Goal: Information Seeking & Learning: Find specific fact

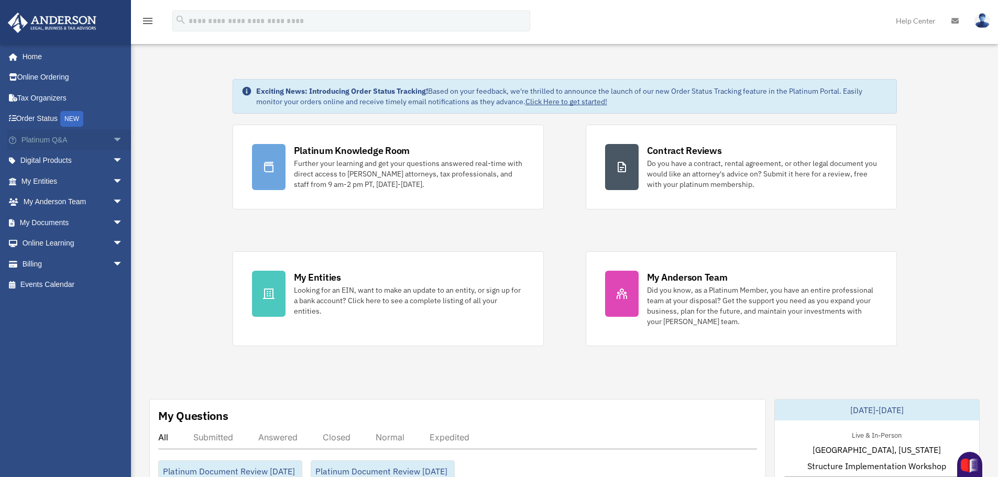
click at [32, 136] on link "Platinum Q&A arrow_drop_down" at bounding box center [73, 139] width 132 height 21
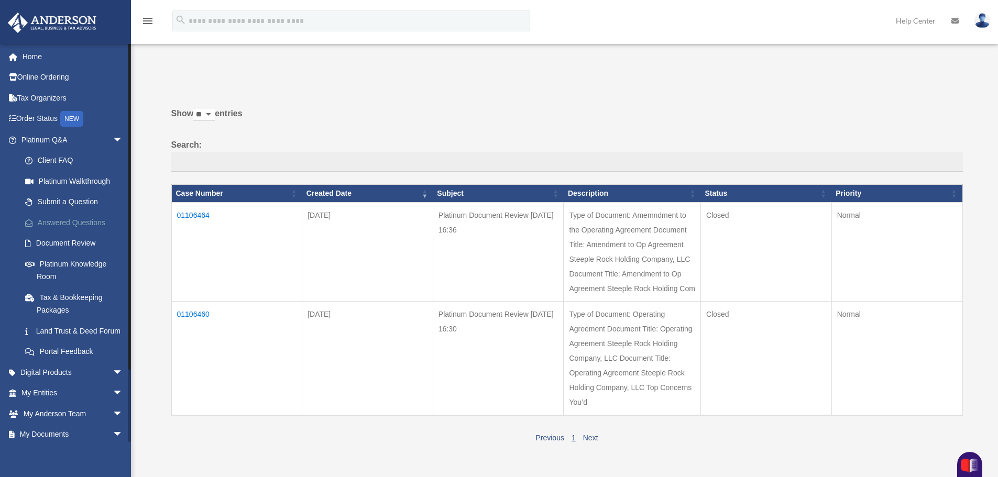
click at [58, 222] on link "Answered Questions" at bounding box center [77, 222] width 124 height 21
click at [31, 242] on span at bounding box center [33, 243] width 5 height 7
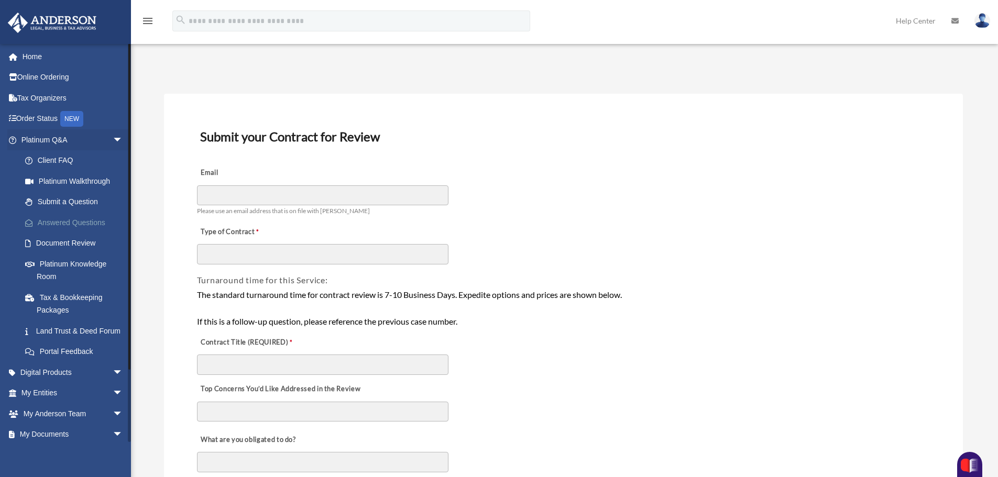
click at [34, 222] on span at bounding box center [34, 223] width 7 height 7
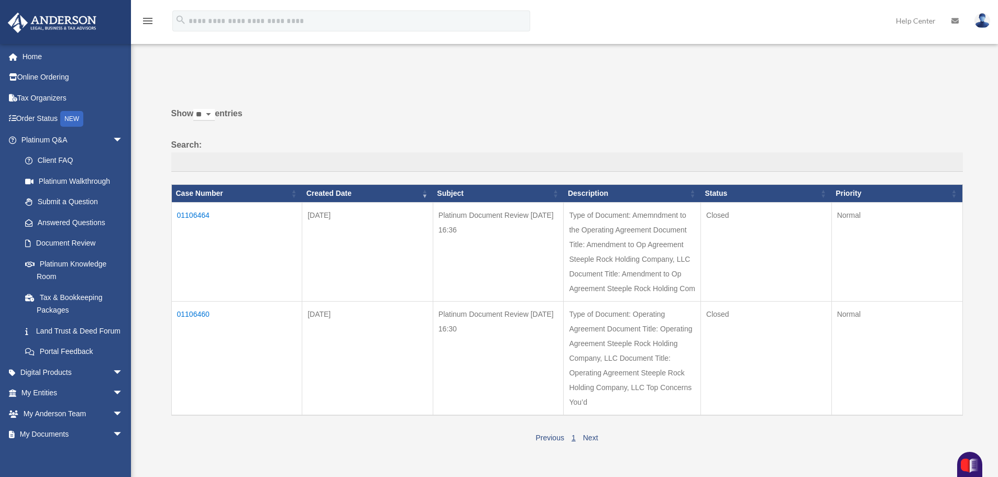
click at [199, 215] on td "01106464" at bounding box center [236, 251] width 131 height 99
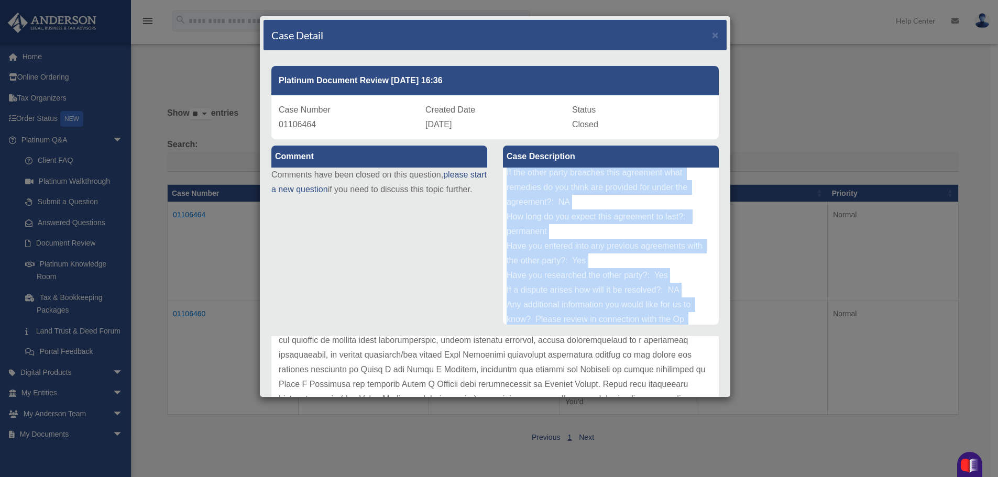
scroll to position [202, 0]
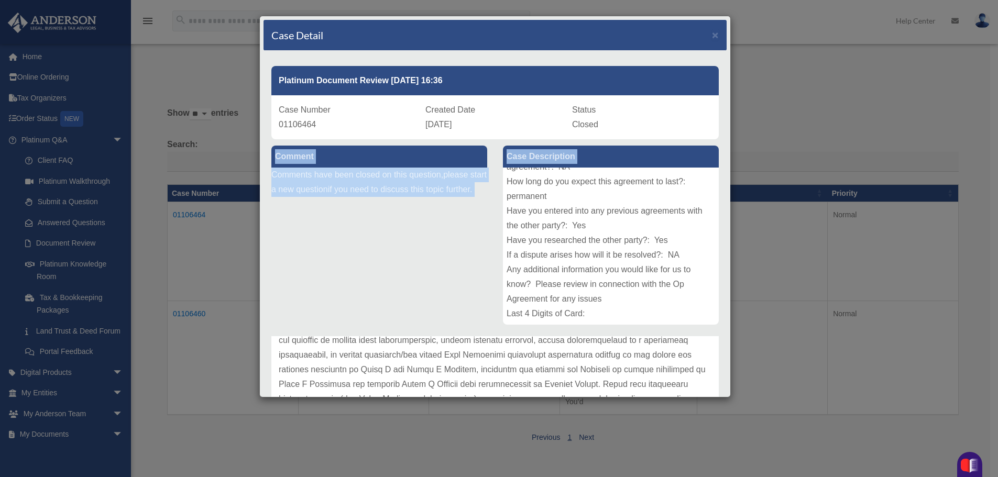
drag, startPoint x: 711, startPoint y: 231, endPoint x: 723, endPoint y: 335, distance: 105.0
click at [723, 335] on div "Case Detail × Platinum Document Review [DATE] 16:36 Case Number 01106464 Create…" at bounding box center [495, 207] width 472 height 382
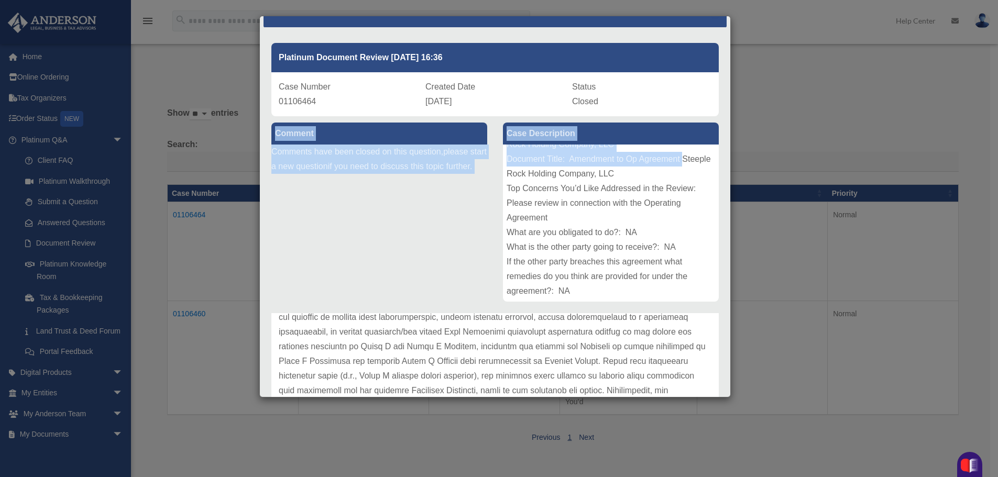
scroll to position [45, 0]
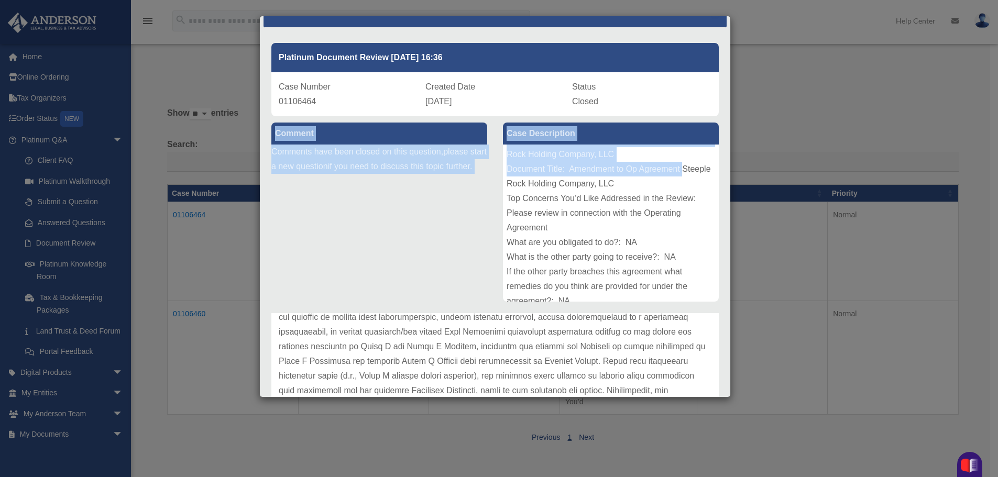
click at [484, 189] on div "Comment Comments have been closed on this question, please start a new question…" at bounding box center [380, 152] width 232 height 72
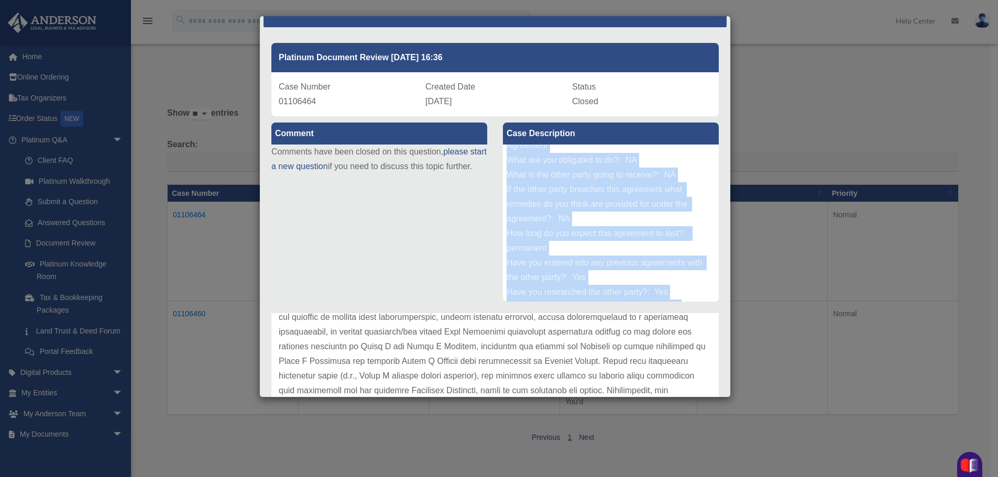
scroll to position [202, 0]
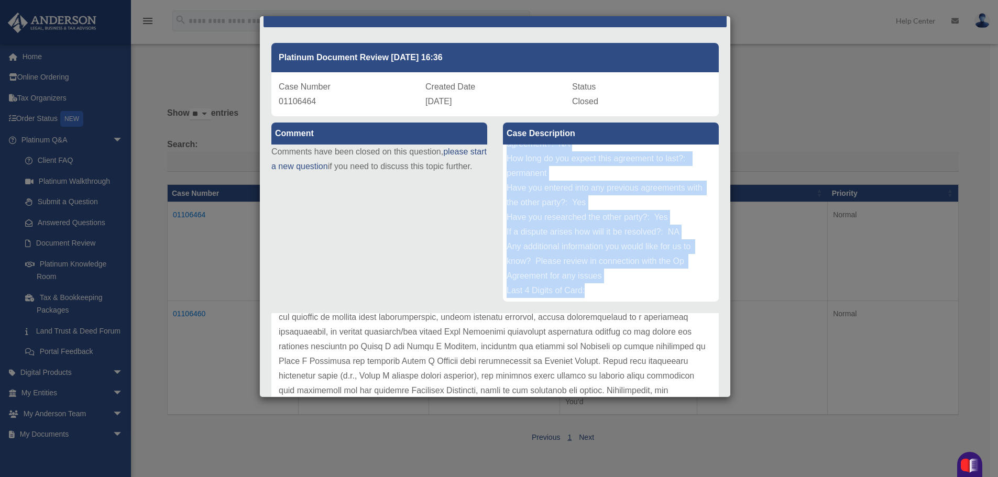
drag, startPoint x: 504, startPoint y: 154, endPoint x: 600, endPoint y: 300, distance: 174.6
click at [600, 300] on div "Type of Document: Amemndment to the Operating Agreement Document Title: Amendme…" at bounding box center [611, 223] width 216 height 157
copy div "Steeple Rock Holding Company, LLC Document Title: Amendment to Op Agreement Ste…"
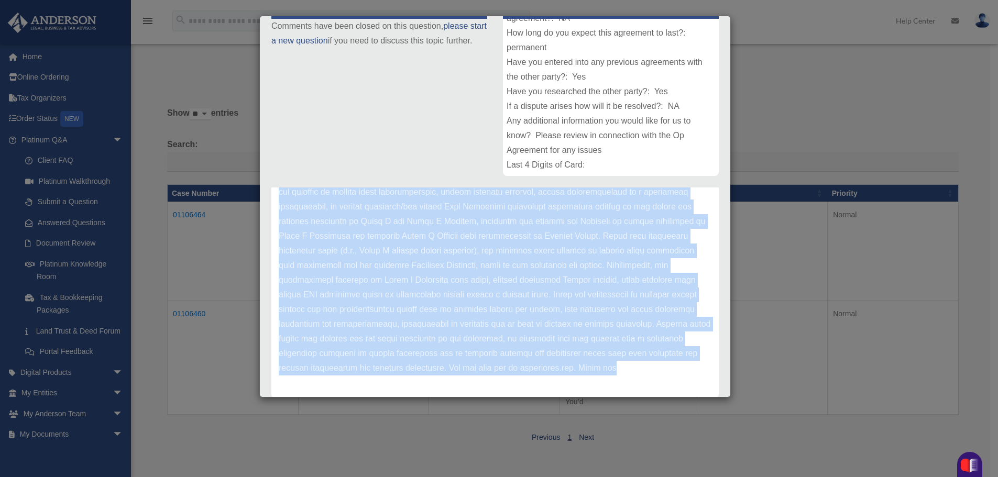
scroll to position [180, 0]
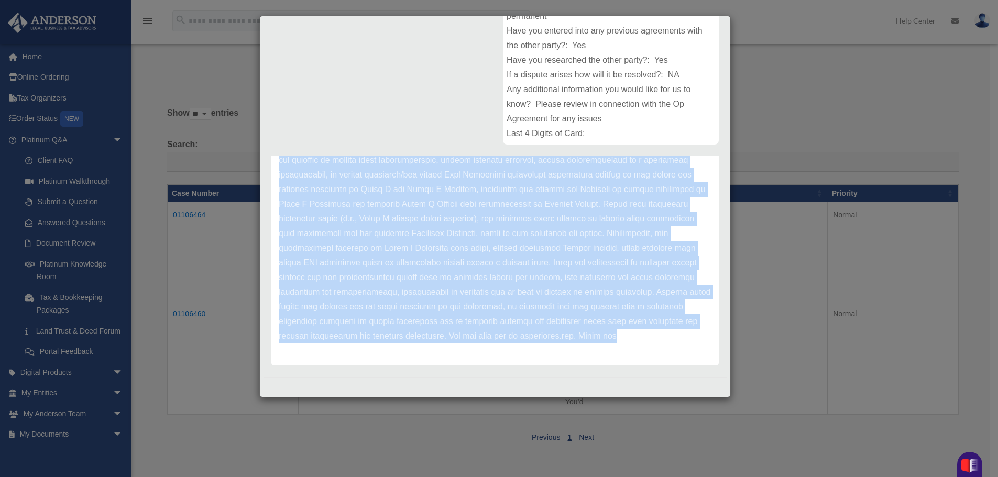
drag, startPoint x: 280, startPoint y: 359, endPoint x: 567, endPoint y: 399, distance: 289.5
click at [567, 399] on div "Case Detail × Platinum Document Review 09/10/2025 16:36 Case Number 01106464 Cr…" at bounding box center [499, 238] width 998 height 477
copy div "Update date : 09-22-2025 Frank, Thank you for reaching out. The document review…"
click at [195, 313] on div "Case Detail × Platinum Document Review 09/10/2025 16:36 Case Number 01106464 Cr…" at bounding box center [499, 238] width 998 height 477
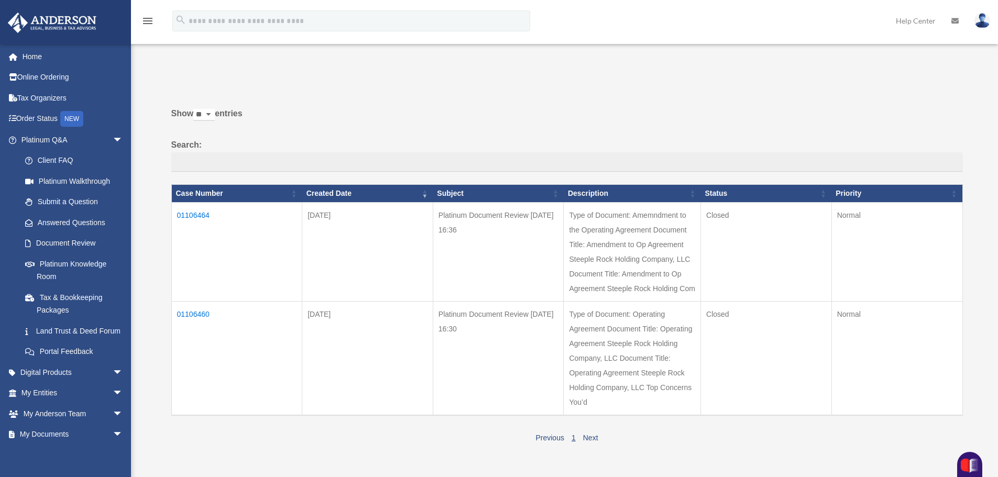
click at [195, 313] on td "01106460" at bounding box center [236, 358] width 131 height 114
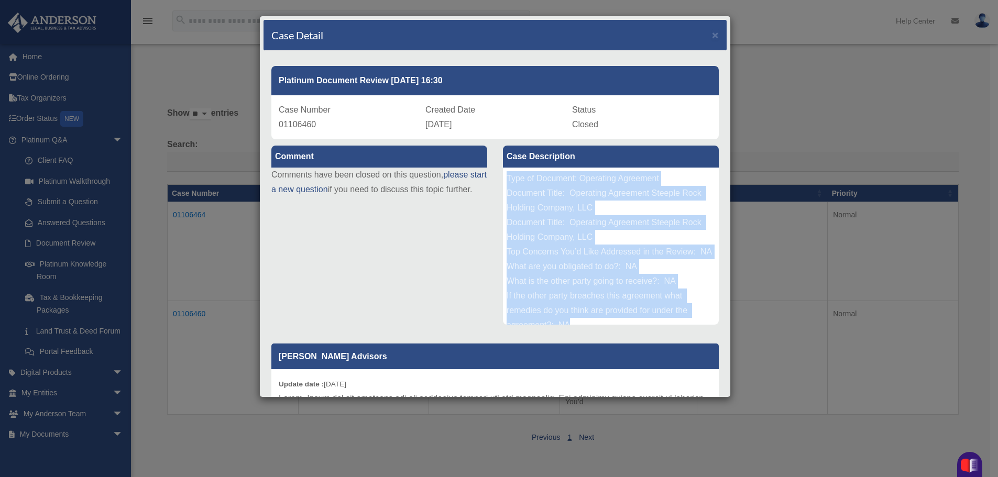
scroll to position [158, 0]
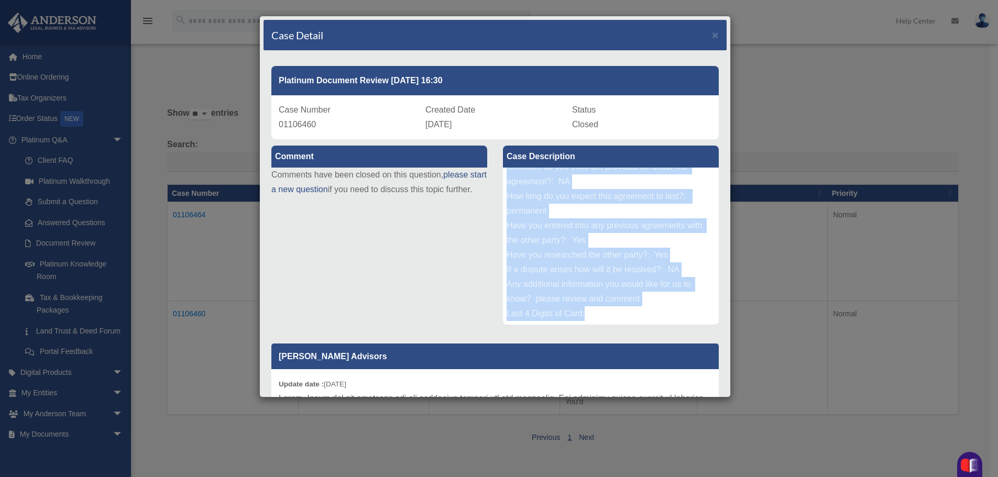
drag, startPoint x: 503, startPoint y: 176, endPoint x: 637, endPoint y: 311, distance: 190.1
click at [637, 311] on div "Type of Document: Operating Agreement Document Title: Operating Agreement Steep…" at bounding box center [611, 246] width 216 height 157
copy div "Type of Document: Operating Agreement Document Title: Operating Agreement Steep…"
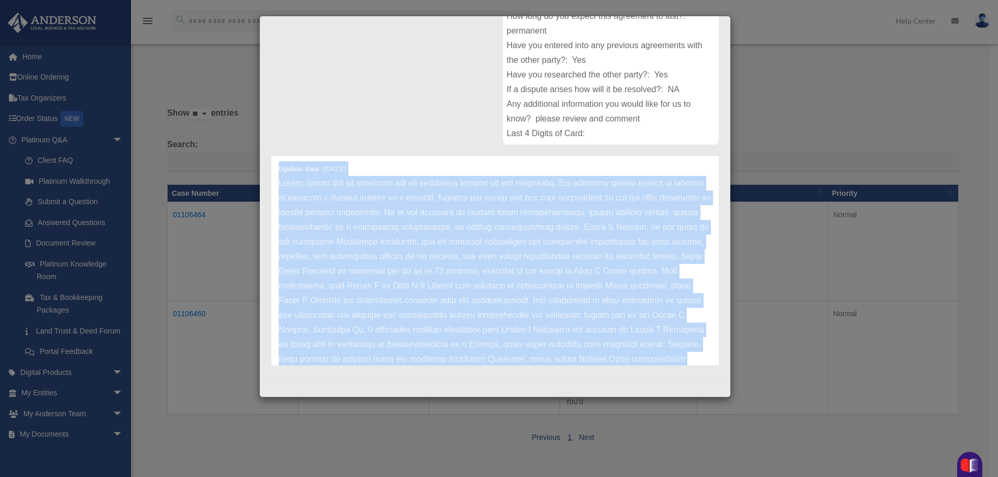
scroll to position [132, 0]
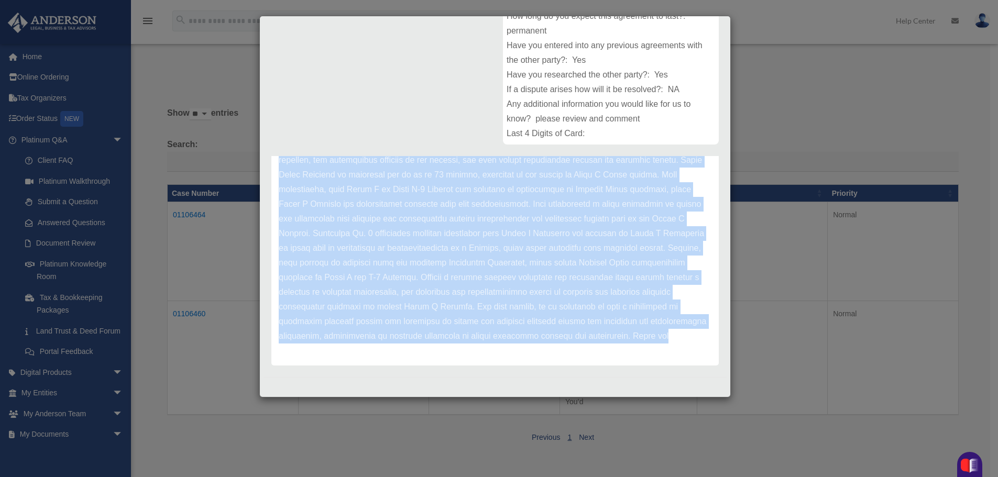
drag, startPoint x: 279, startPoint y: 204, endPoint x: 688, endPoint y: 380, distance: 444.8
click at [688, 380] on div "Case Detail × Platinum Document Review 09/10/2025 16:30 Case Number 01106460 Cr…" at bounding box center [495, 207] width 472 height 382
copy div "Update date : 09-22-2025 Frank, Thank you for reaching out and providing contex…"
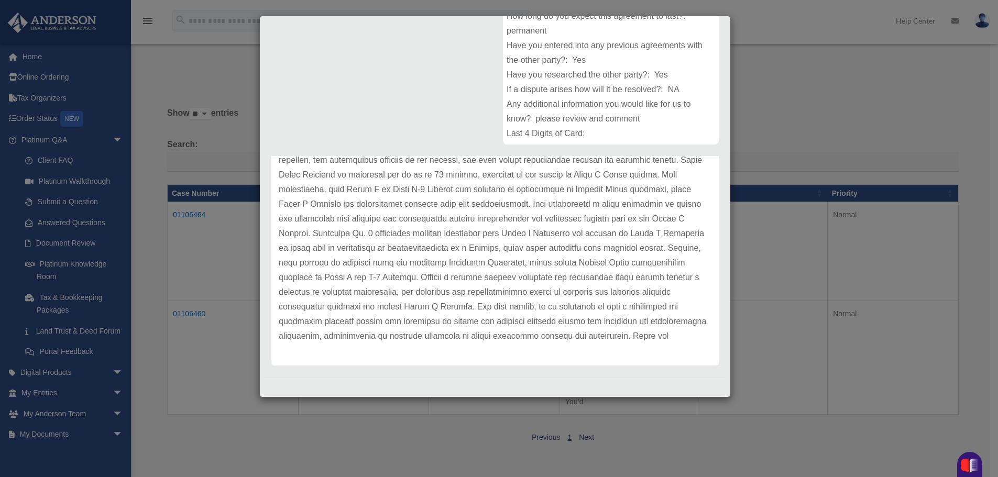
click at [771, 303] on div "Case Detail × Platinum Document Review 09/10/2025 16:30 Case Number 01106460 Cr…" at bounding box center [499, 238] width 998 height 477
